Goal: Transaction & Acquisition: Purchase product/service

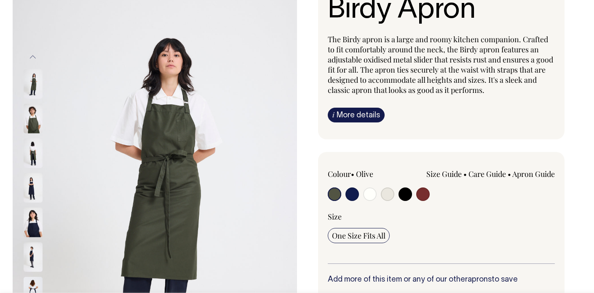
scroll to position [83, 0]
click at [408, 193] on input "radio" at bounding box center [405, 193] width 13 height 13
radio input "true"
select select "Black"
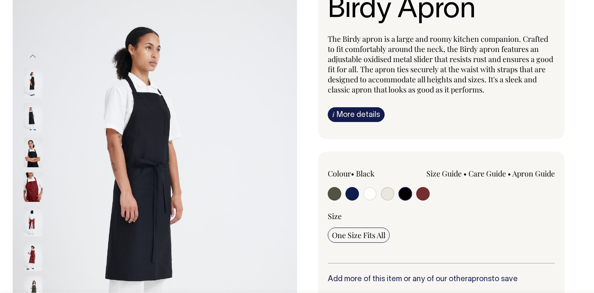
click at [388, 197] on input "radio" at bounding box center [387, 193] width 13 height 13
radio input "true"
select select "Natural"
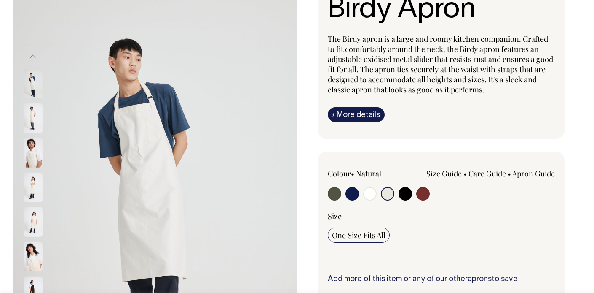
click at [368, 196] on input "radio" at bounding box center [369, 193] width 13 height 13
radio input "true"
select select "Off-White"
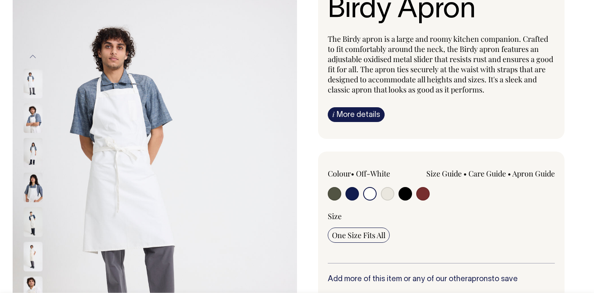
click at [390, 195] on input "radio" at bounding box center [387, 193] width 13 height 13
radio input "true"
select select "Natural"
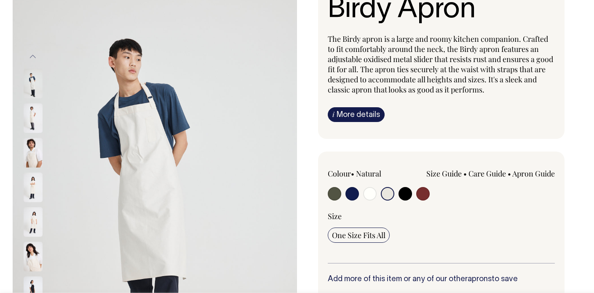
click at [337, 194] on input "radio" at bounding box center [334, 193] width 13 height 13
radio input "true"
select select "Olive"
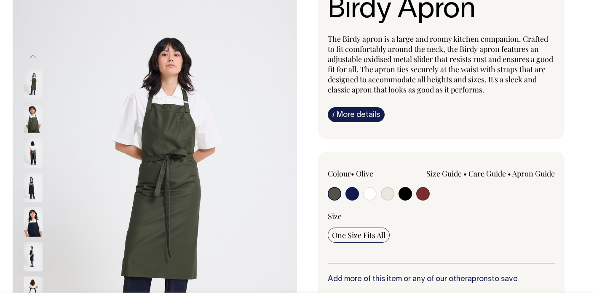
click at [374, 194] on input "radio" at bounding box center [369, 193] width 13 height 13
radio input "true"
select select "Off-White"
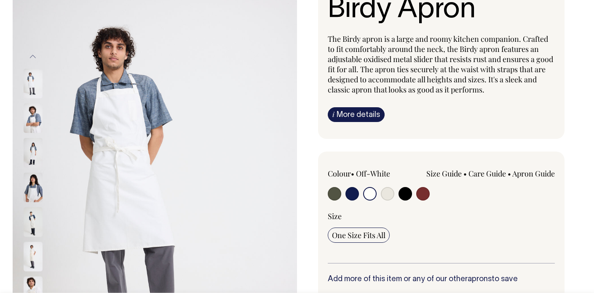
click at [393, 198] on label at bounding box center [387, 195] width 13 height 16
click at [393, 198] on input "radio" at bounding box center [387, 193] width 13 height 13
radio input "true"
select select "Natural"
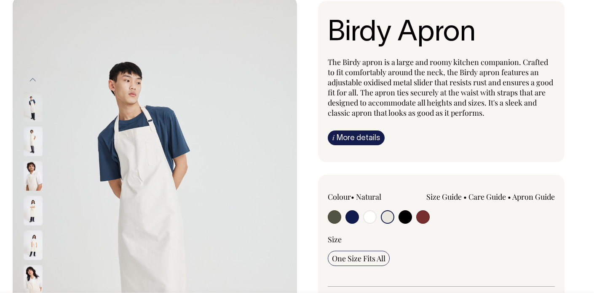
scroll to position [59, 0]
click at [403, 217] on input "radio" at bounding box center [405, 216] width 13 height 13
radio input "true"
select select "Black"
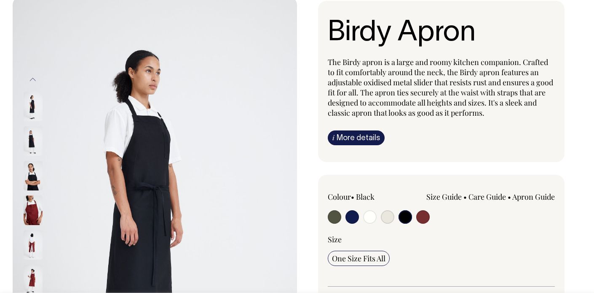
click at [426, 223] on label at bounding box center [422, 218] width 13 height 16
click at [426, 223] on input "radio" at bounding box center [422, 216] width 13 height 13
radio input "true"
select select "Burgundy"
